Goal: Task Accomplishment & Management: Use online tool/utility

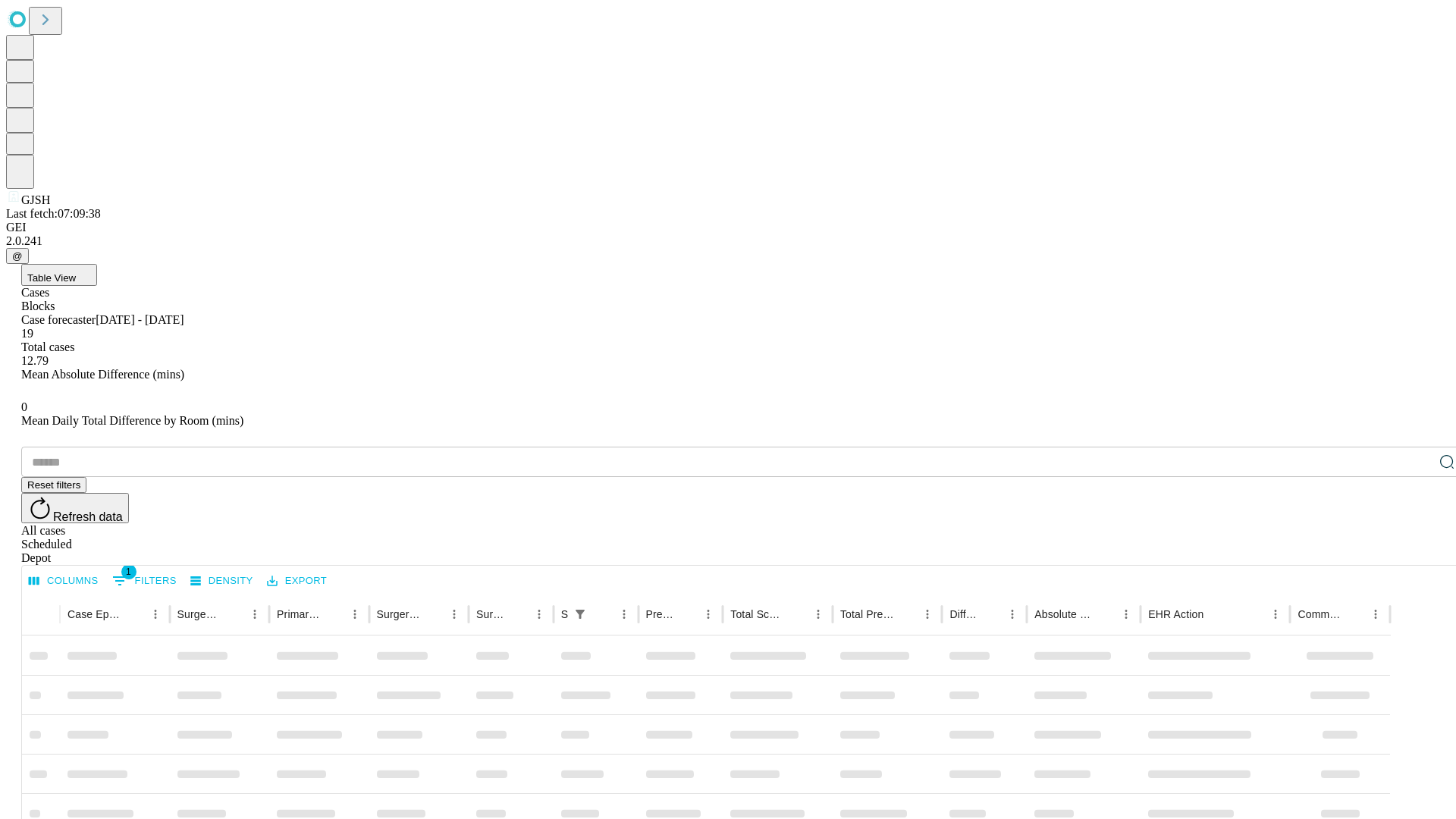
click at [1416, 551] on div "Depot" at bounding box center [743, 558] width 1444 height 13
